Goal: Information Seeking & Learning: Learn about a topic

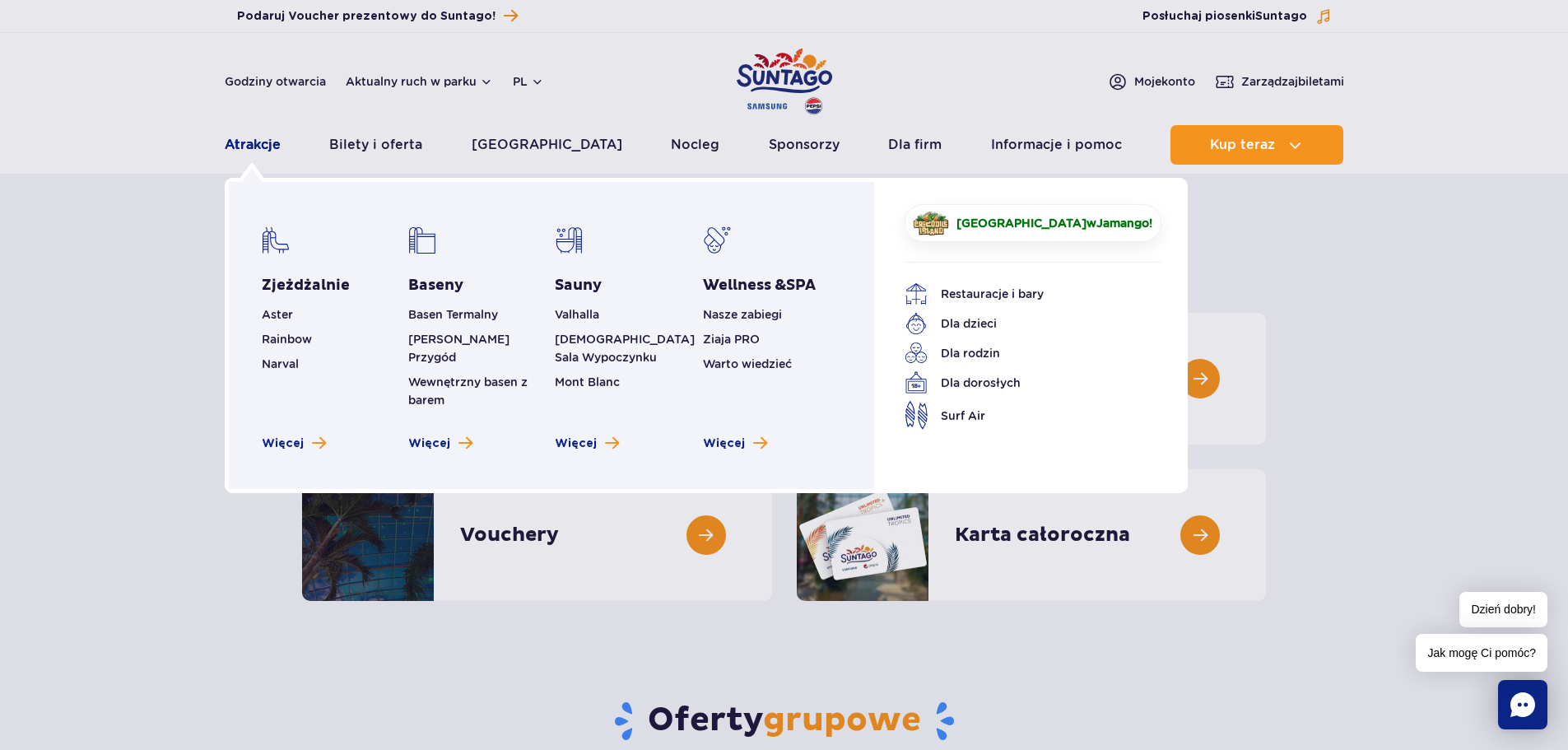
click at [257, 149] on link "Atrakcje" at bounding box center [252, 144] width 56 height 39
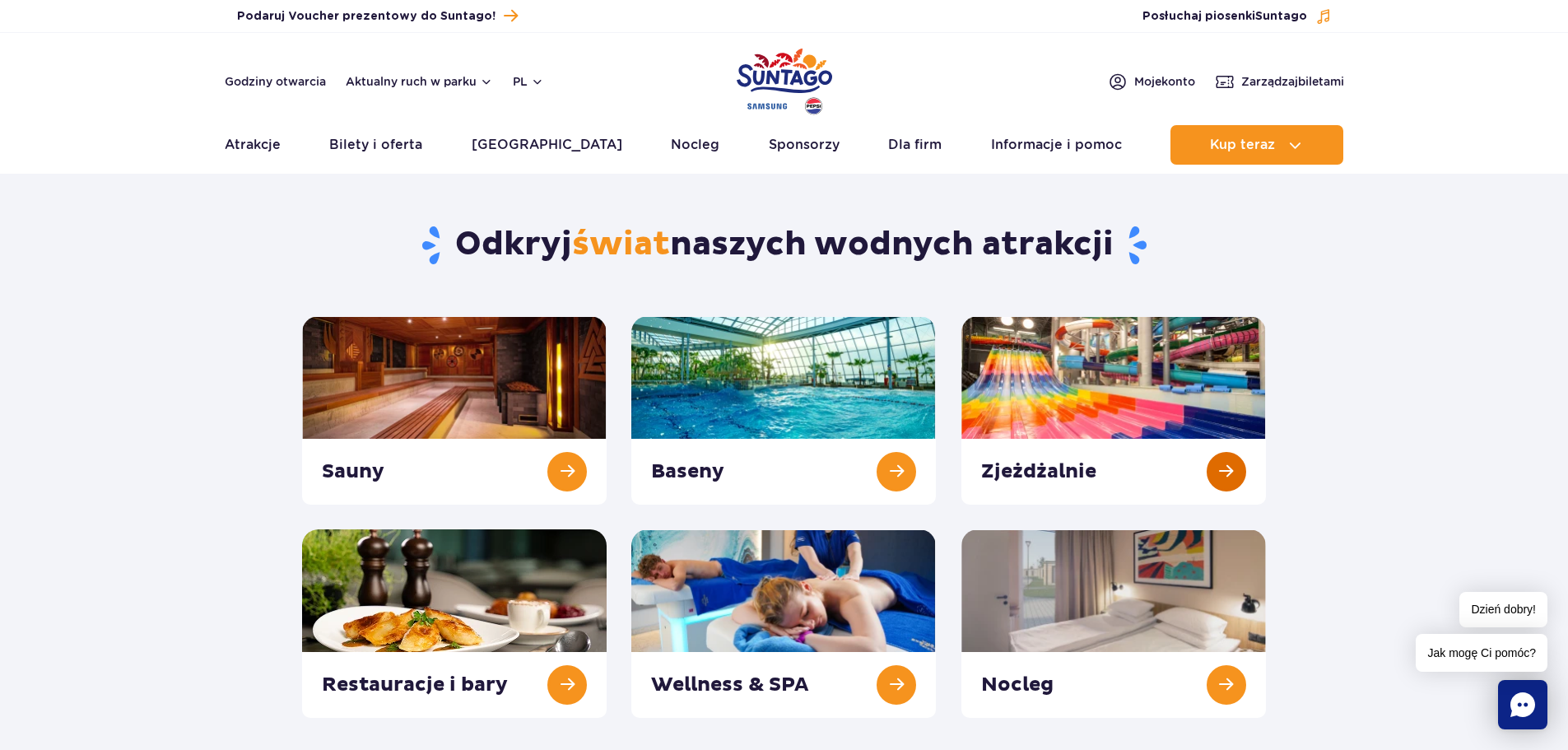
click at [1232, 479] on link at bounding box center [1114, 411] width 305 height 189
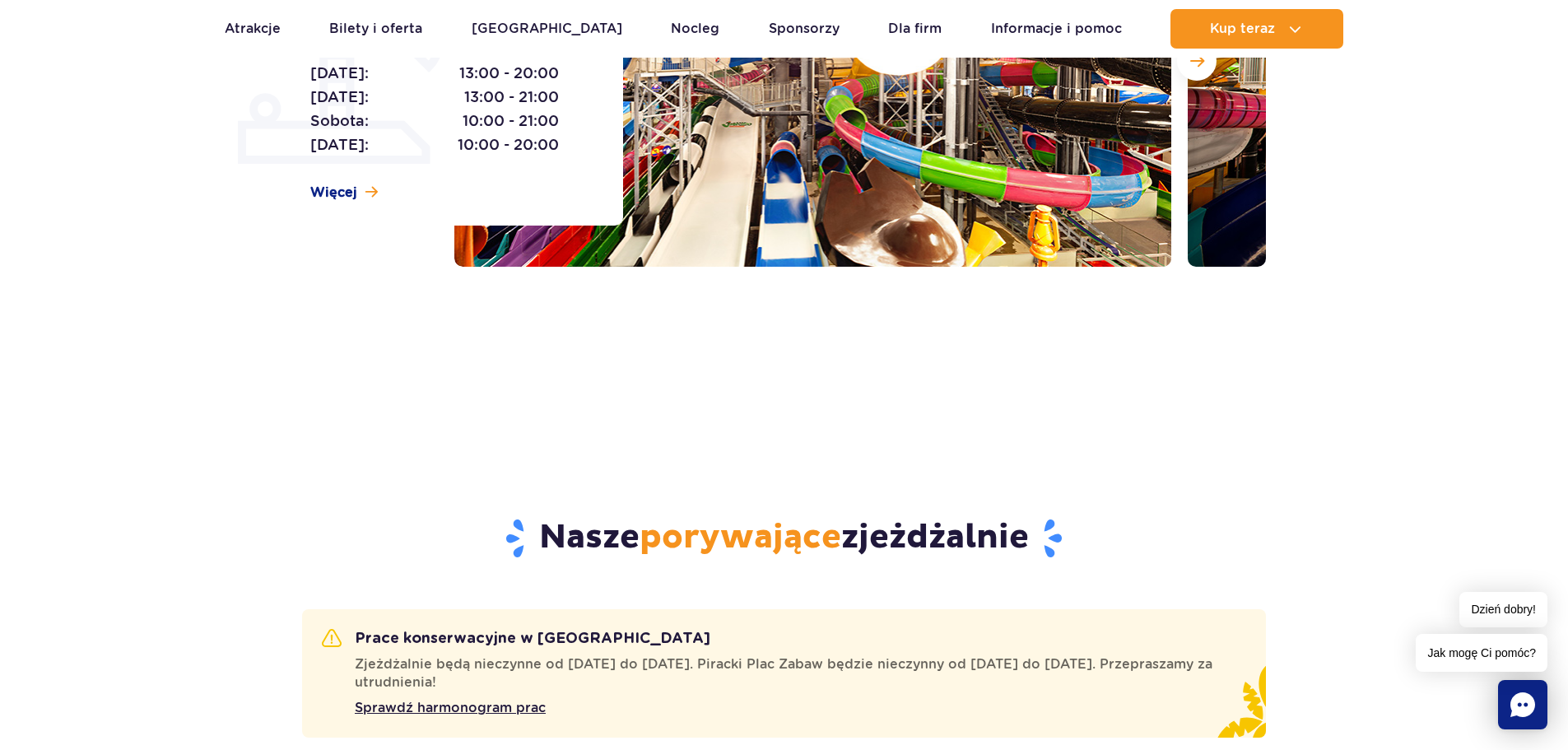
scroll to position [824, 0]
